Goal: Transaction & Acquisition: Purchase product/service

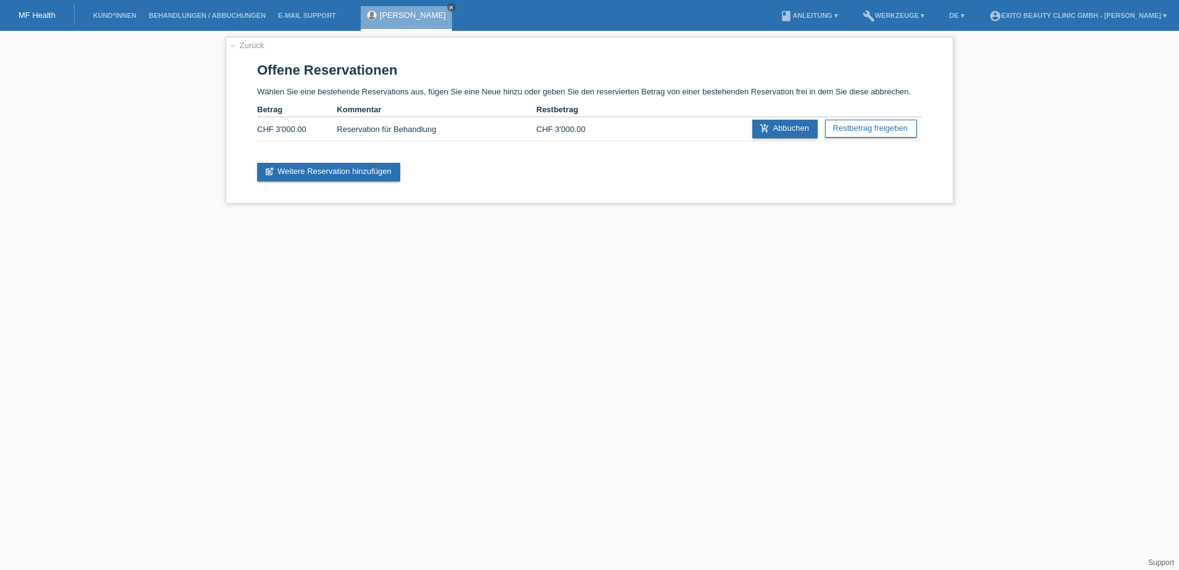
click at [33, 14] on link "MF Health" at bounding box center [37, 14] width 37 height 9
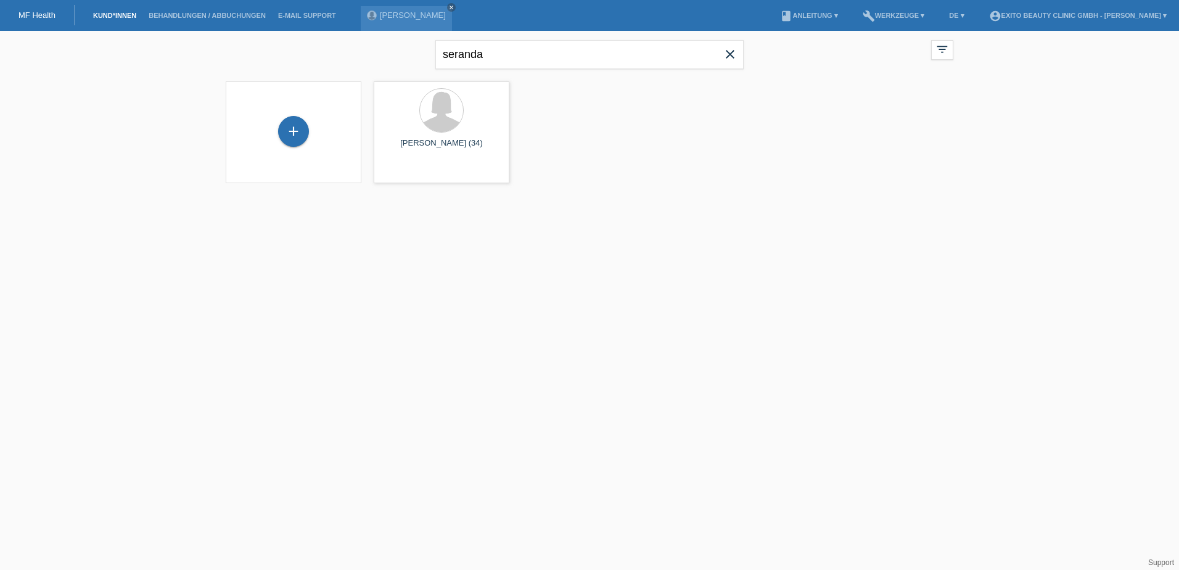
click at [731, 50] on icon "close" at bounding box center [730, 54] width 15 height 15
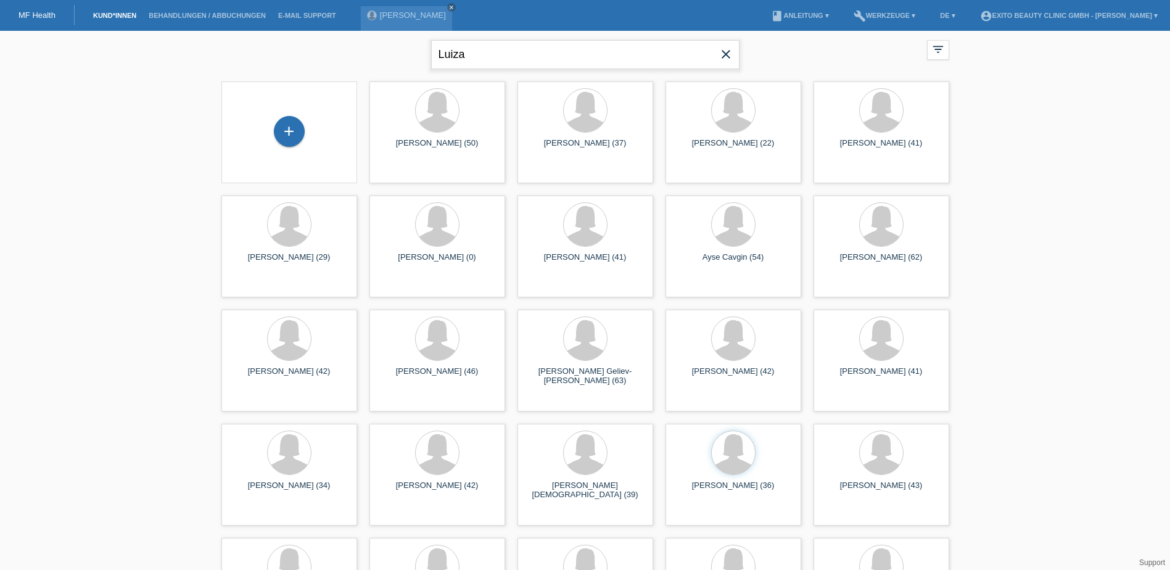
type input "Luiza"
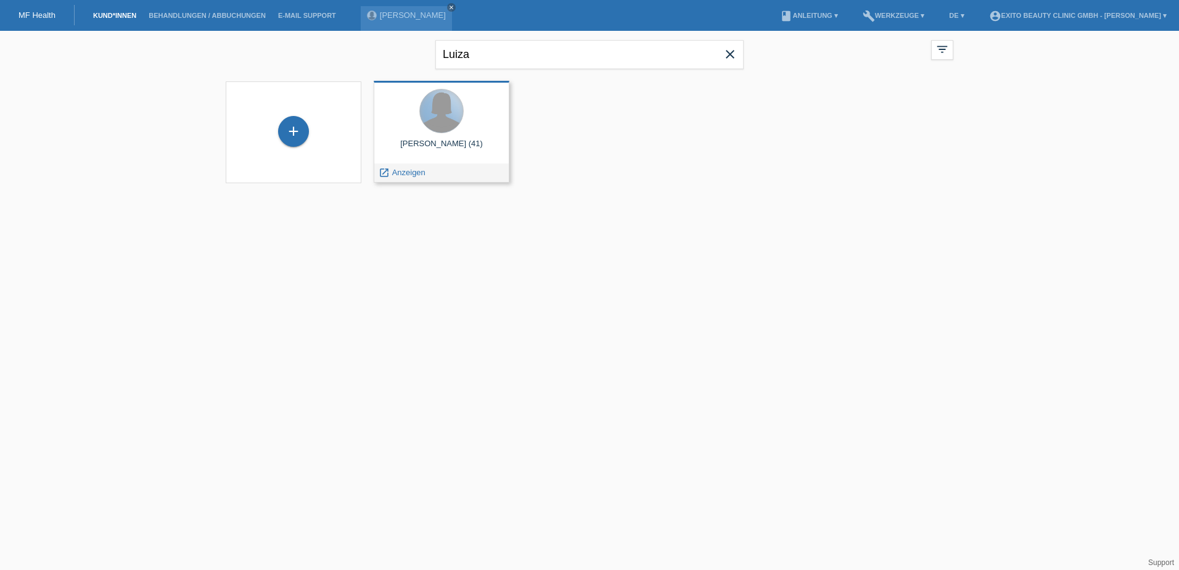
click at [447, 122] on div at bounding box center [441, 110] width 43 height 43
click at [412, 172] on span "Anzeigen" at bounding box center [408, 172] width 33 height 9
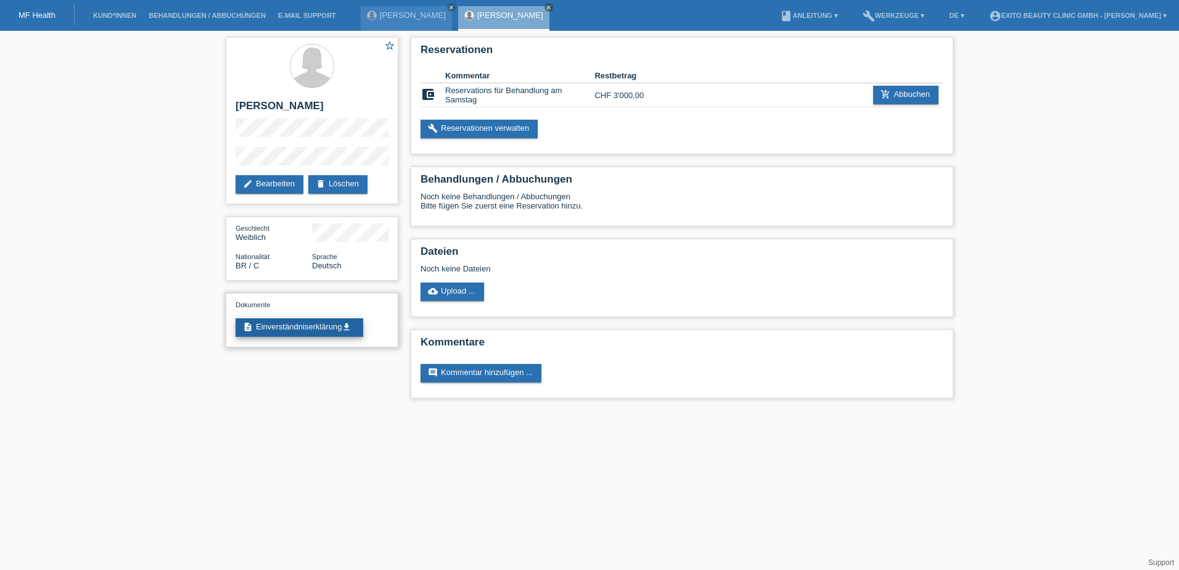
click at [337, 326] on link "description Einverständniserklärung get_app" at bounding box center [300, 327] width 128 height 19
click at [418, 20] on div "Seranda Hysenaj close" at bounding box center [406, 18] width 91 height 25
click at [406, 15] on link "[PERSON_NAME]" at bounding box center [413, 14] width 66 height 9
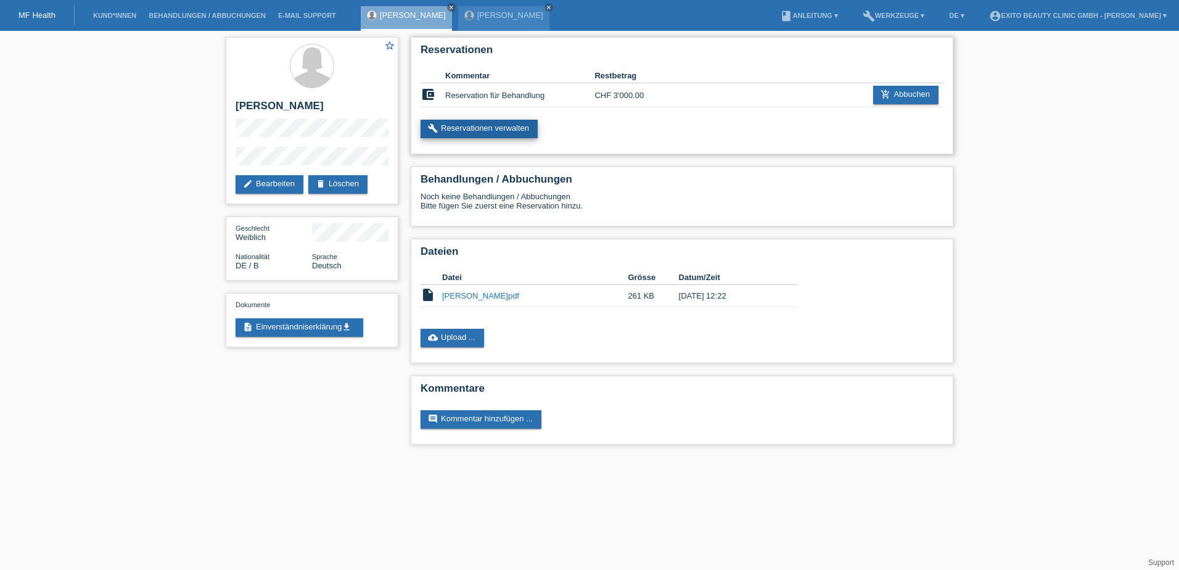
click at [490, 126] on link "build Reservationen verwalten" at bounding box center [479, 129] width 117 height 19
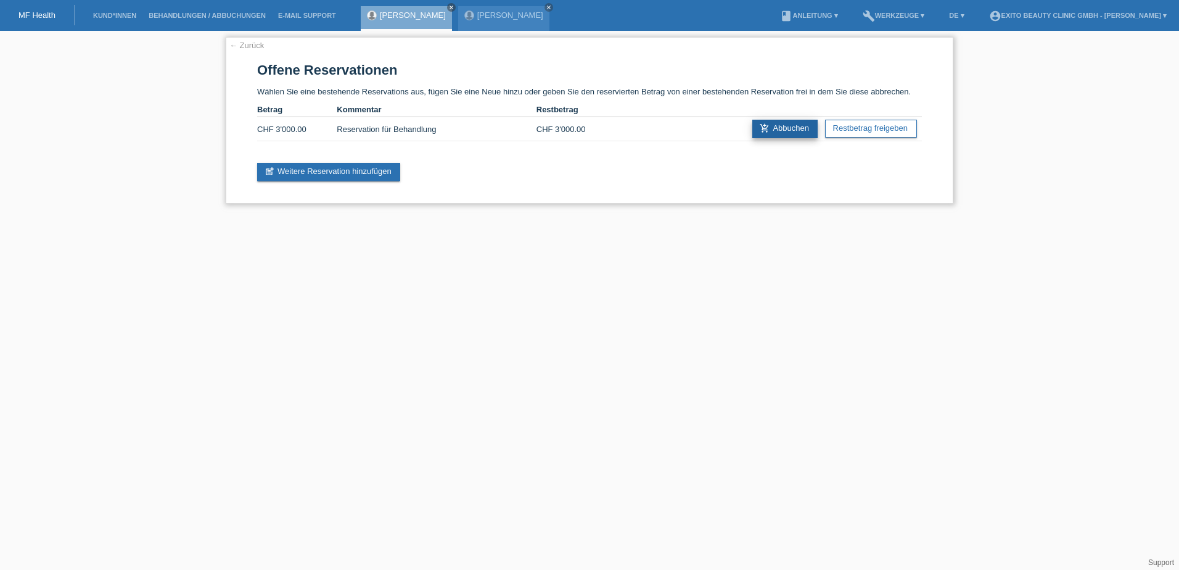
click at [788, 128] on link "add_shopping_cart Abbuchen" at bounding box center [784, 129] width 65 height 19
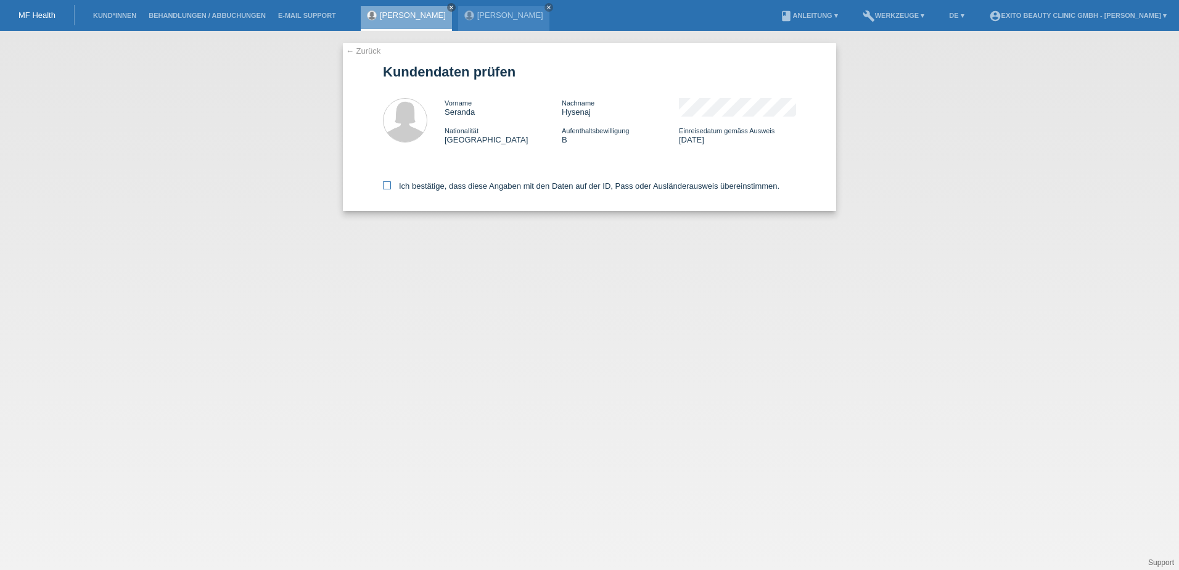
click at [385, 185] on icon at bounding box center [387, 185] width 8 height 8
click at [385, 185] on input "Ich bestätige, dass diese Angaben mit den Daten auf der ID, Pass oder Ausländer…" at bounding box center [387, 185] width 8 height 8
checkbox input "true"
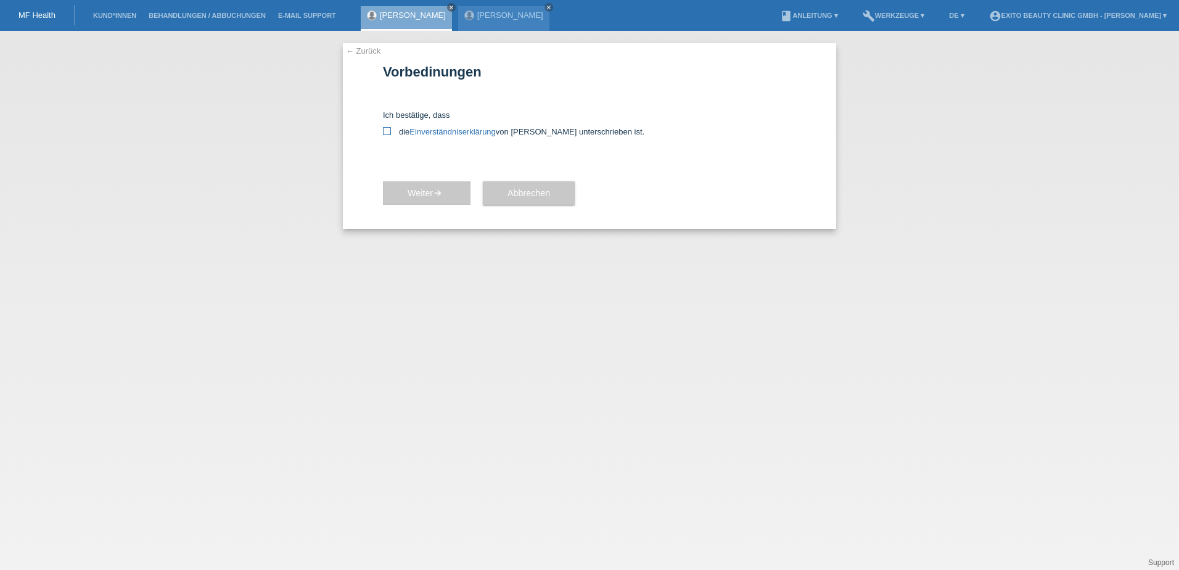
click at [386, 130] on icon at bounding box center [387, 131] width 8 height 8
click at [386, 130] on input "die Einverständniserklärung von der Kundin unterschrieben ist." at bounding box center [387, 131] width 8 height 8
checkbox input "true"
click at [420, 194] on span "Weiter arrow_forward" at bounding box center [427, 193] width 38 height 10
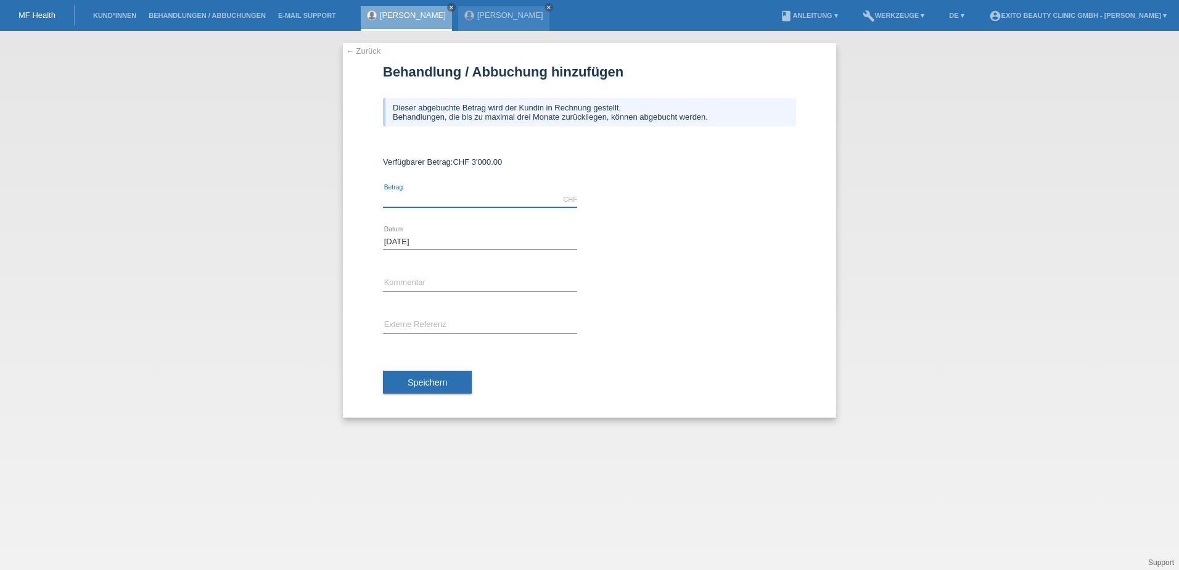
click at [406, 197] on input "text" at bounding box center [480, 199] width 194 height 15
type input "2310.00"
click at [429, 276] on input "text" at bounding box center [480, 283] width 194 height 15
type input "1. Behandlung"
click at [434, 326] on input "text" at bounding box center [480, 325] width 194 height 15
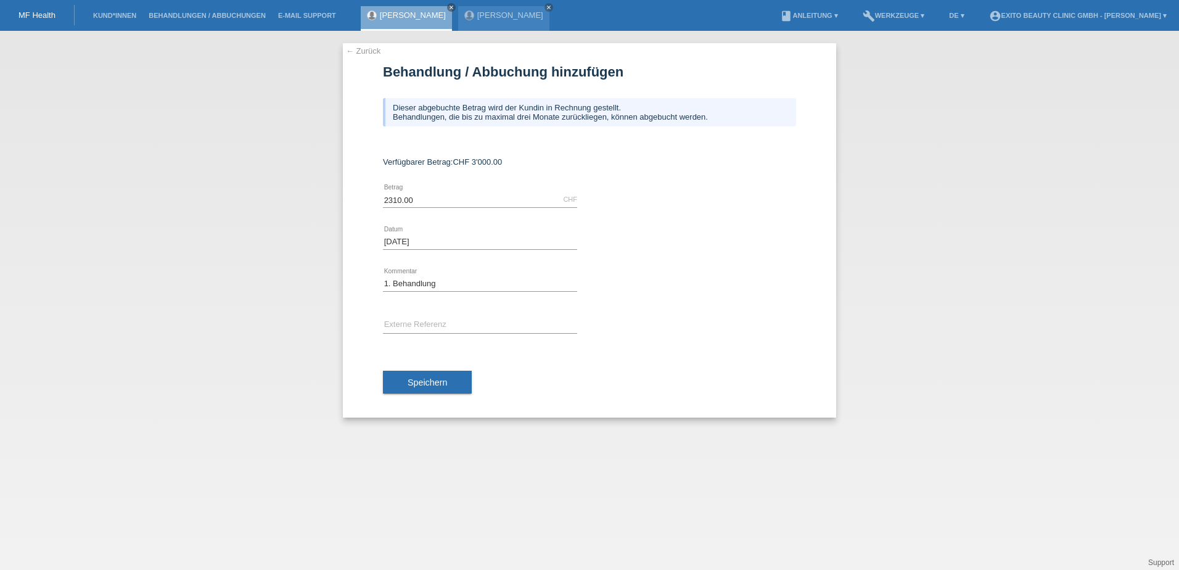
click at [425, 275] on div "1. Behandlung error Kommentar" at bounding box center [480, 284] width 194 height 42
click at [443, 281] on input "1. Behandlung" at bounding box center [480, 283] width 194 height 15
drag, startPoint x: 451, startPoint y: 283, endPoint x: 350, endPoint y: 283, distance: 101.8
click at [350, 283] on div "← Zurück Behandlung / Abbuchung hinzufügen Dieser abgebuchte Betrag wird der Ku…" at bounding box center [589, 230] width 493 height 374
click at [399, 286] on input "text" at bounding box center [480, 283] width 194 height 15
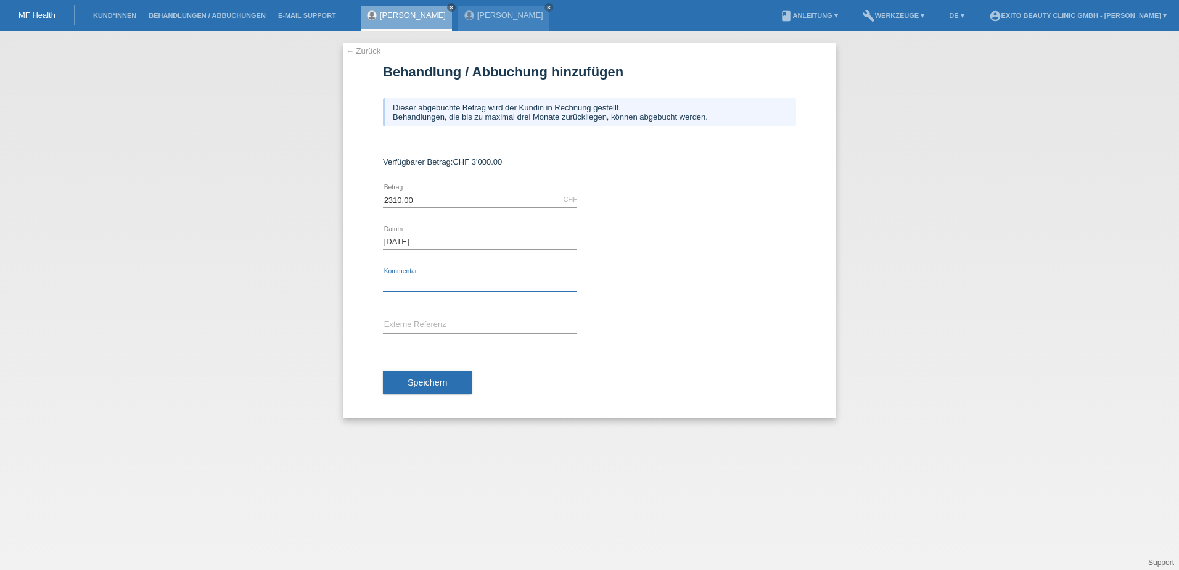
type input "Behandlung"
click at [466, 378] on button "Speichern" at bounding box center [427, 382] width 89 height 23
